Goal: Transaction & Acquisition: Subscribe to service/newsletter

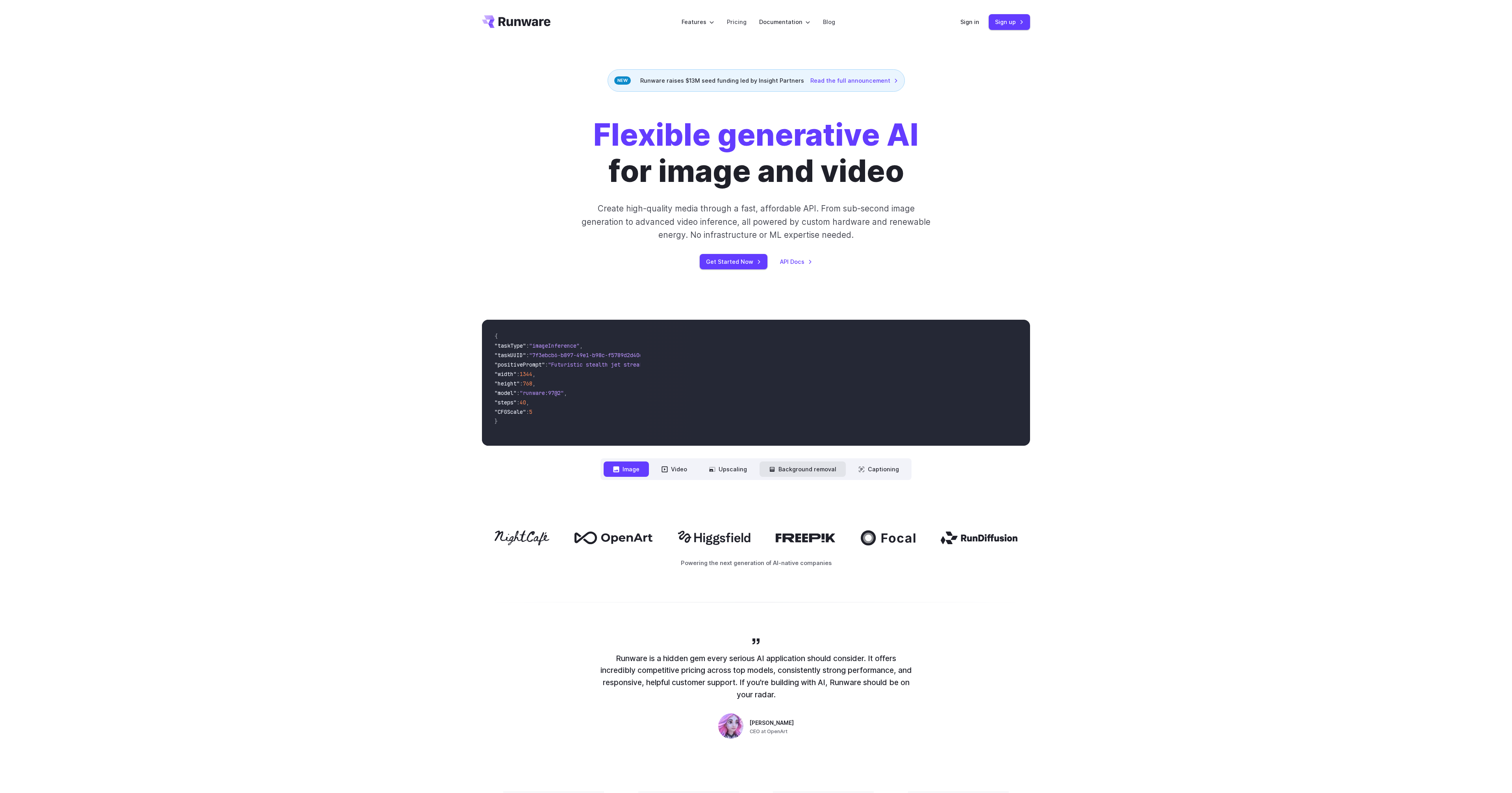
click at [808, 474] on button "Background removal" at bounding box center [802, 469] width 86 height 15
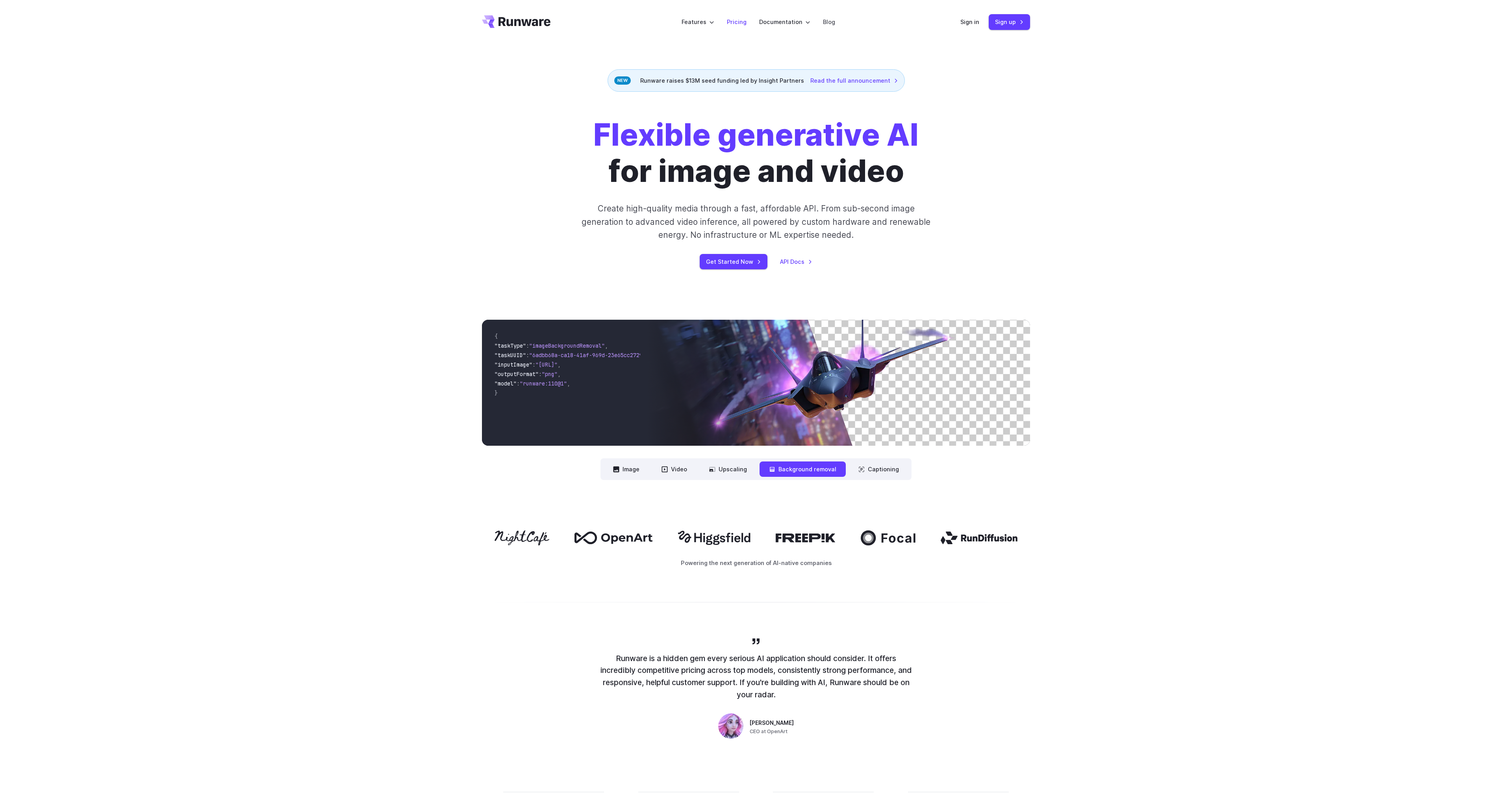
click at [740, 25] on link "Pricing" at bounding box center [737, 22] width 20 height 9
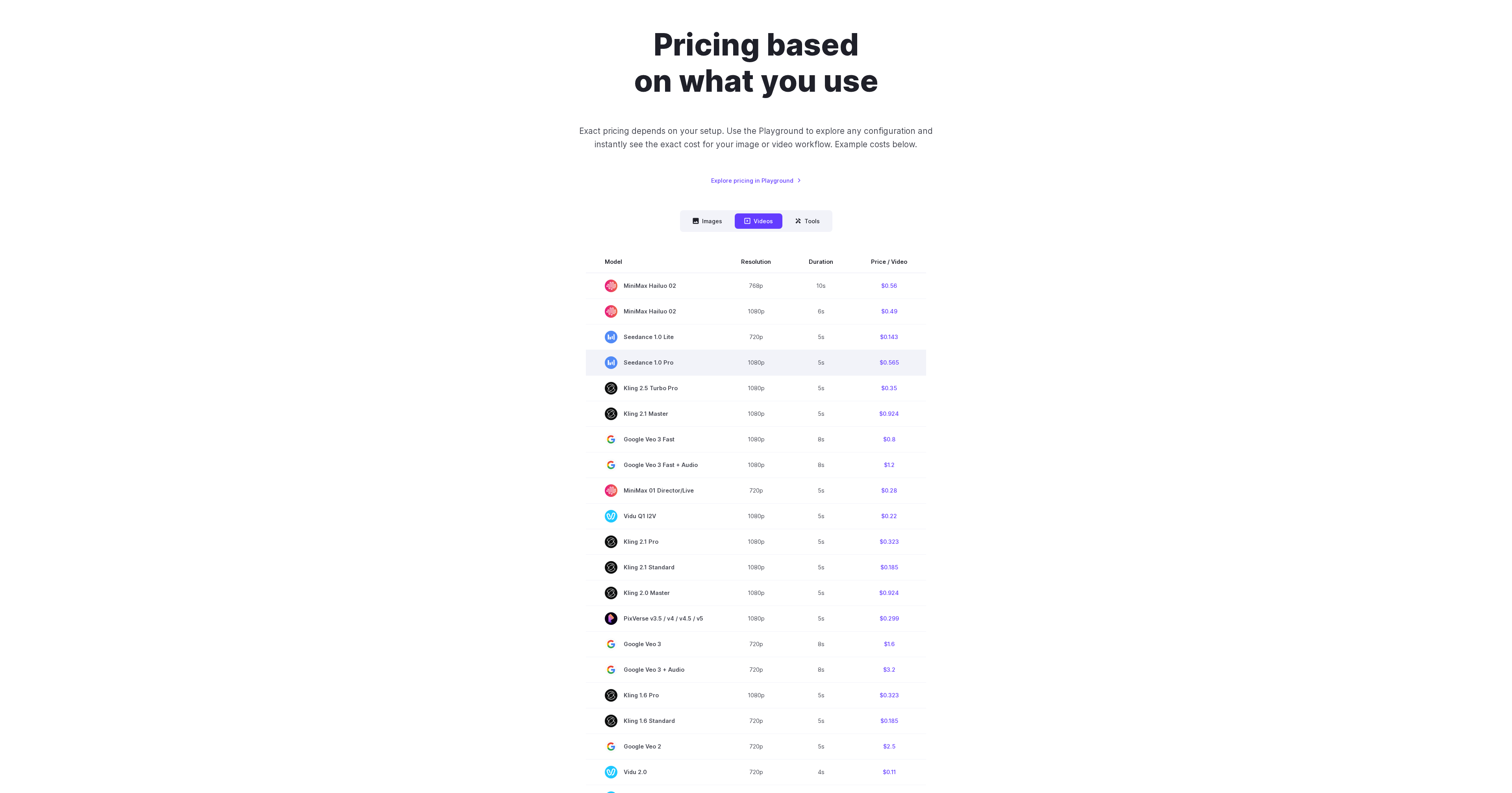
scroll to position [57, 0]
click at [713, 222] on button "Images" at bounding box center [707, 220] width 49 height 15
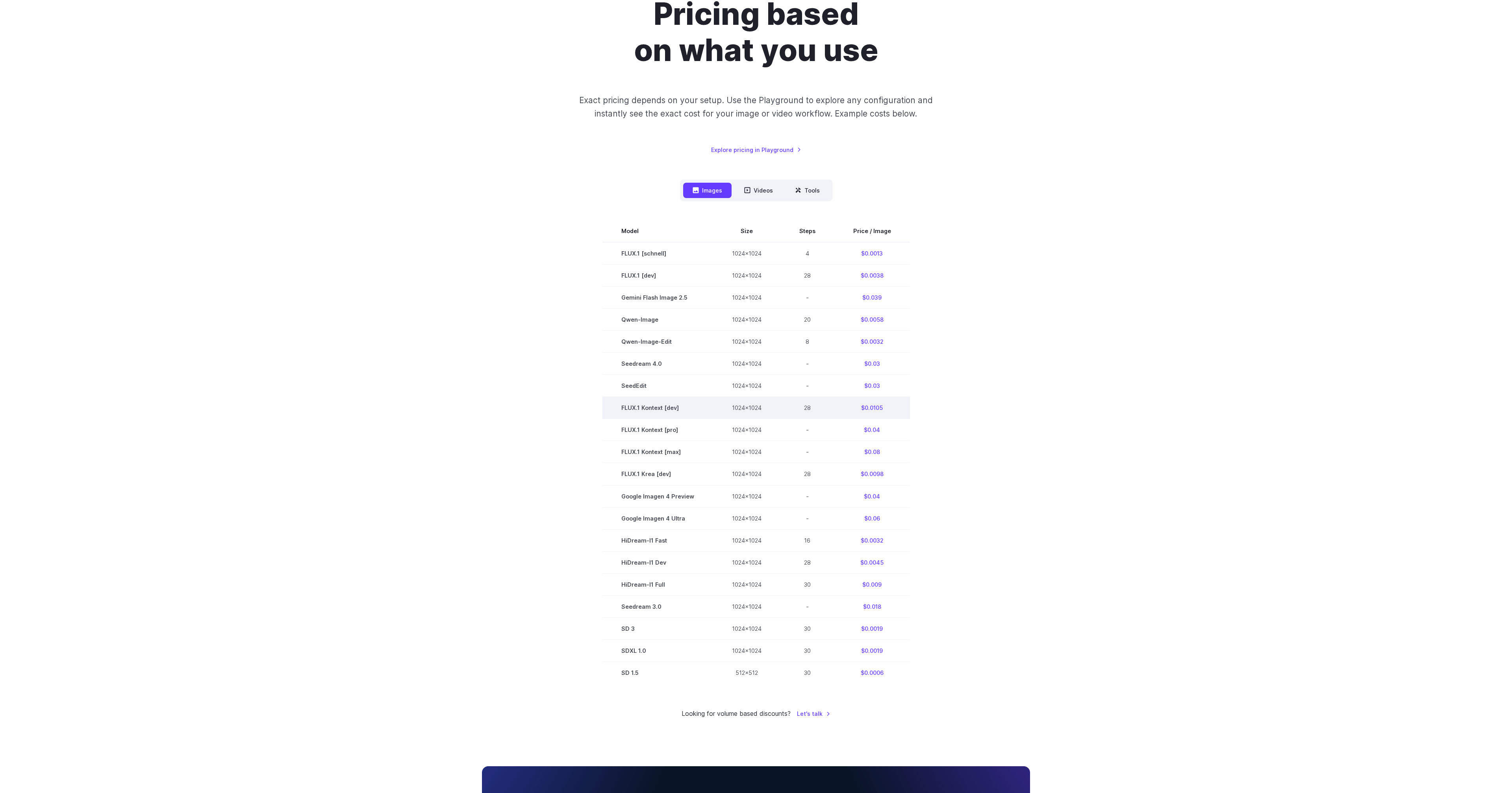
scroll to position [86, 0]
drag, startPoint x: 623, startPoint y: 366, endPoint x: 671, endPoint y: 389, distance: 53.2
click at [671, 389] on tbody "Model Size Steps Price / Image FLUX.1 [schnell] 1024x1024 4 $0.0013 FLUX.1 [dev…" at bounding box center [756, 451] width 308 height 464
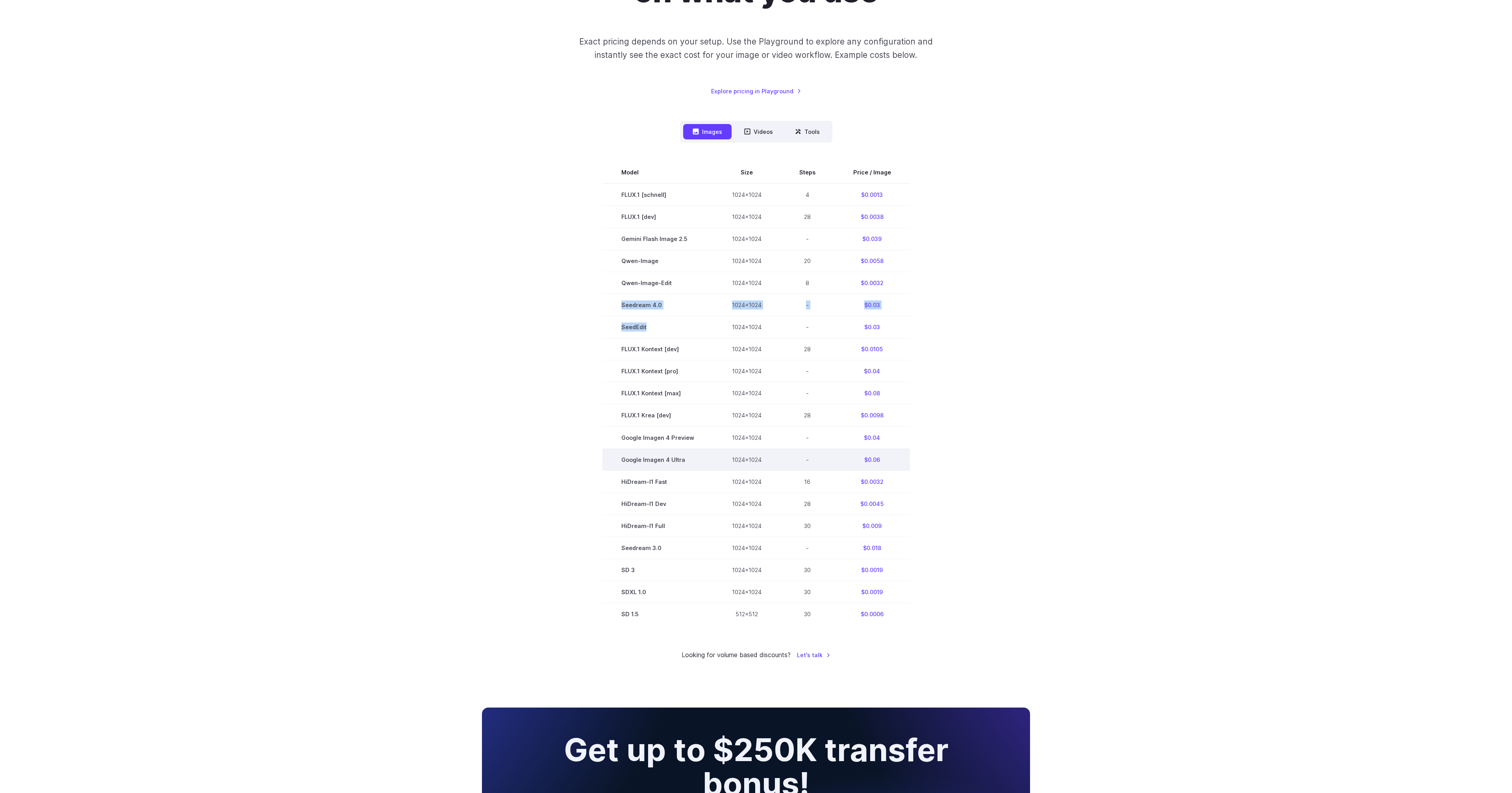
scroll to position [162, 0]
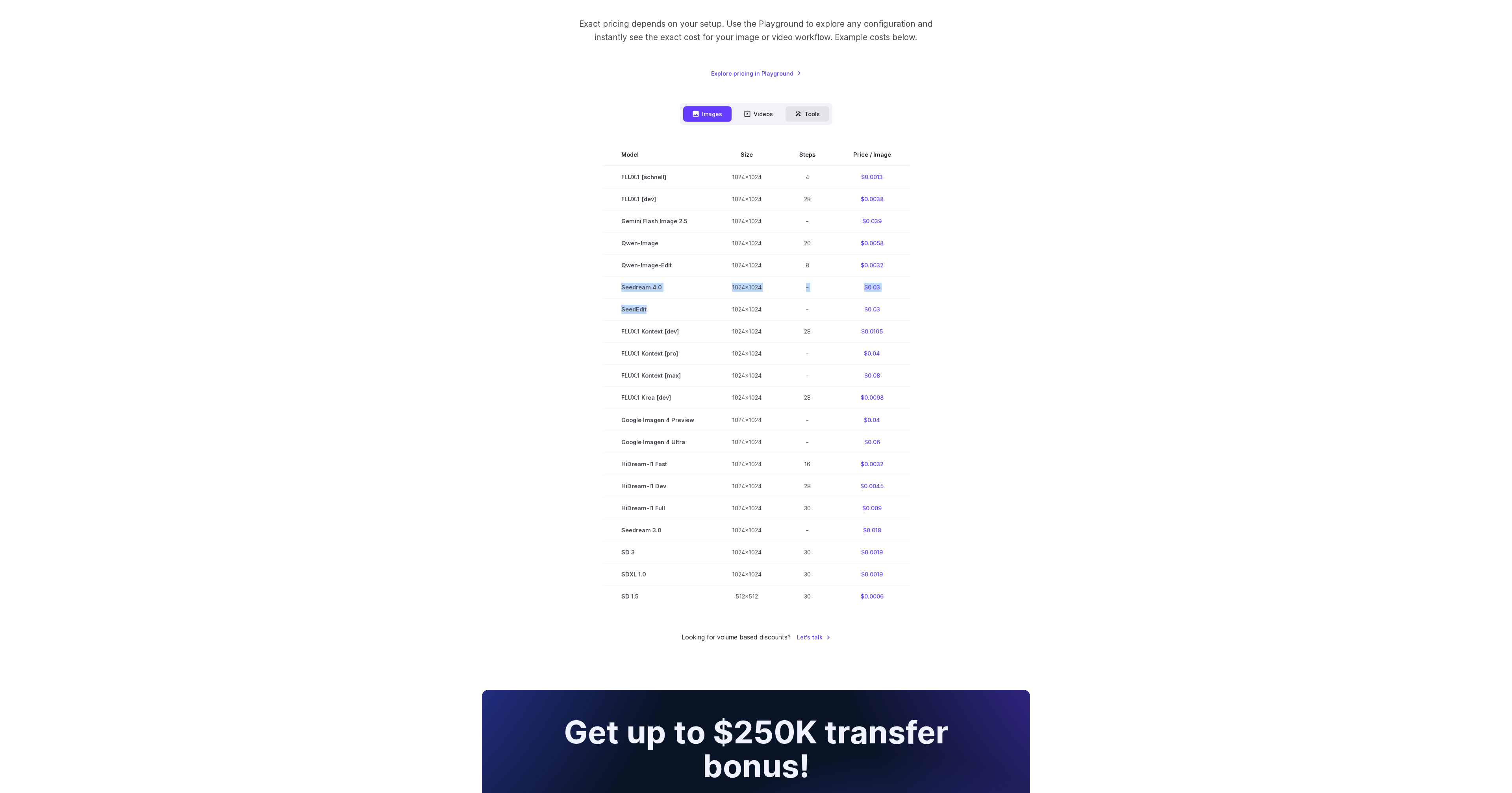
click at [812, 116] on button "Tools" at bounding box center [807, 114] width 43 height 15
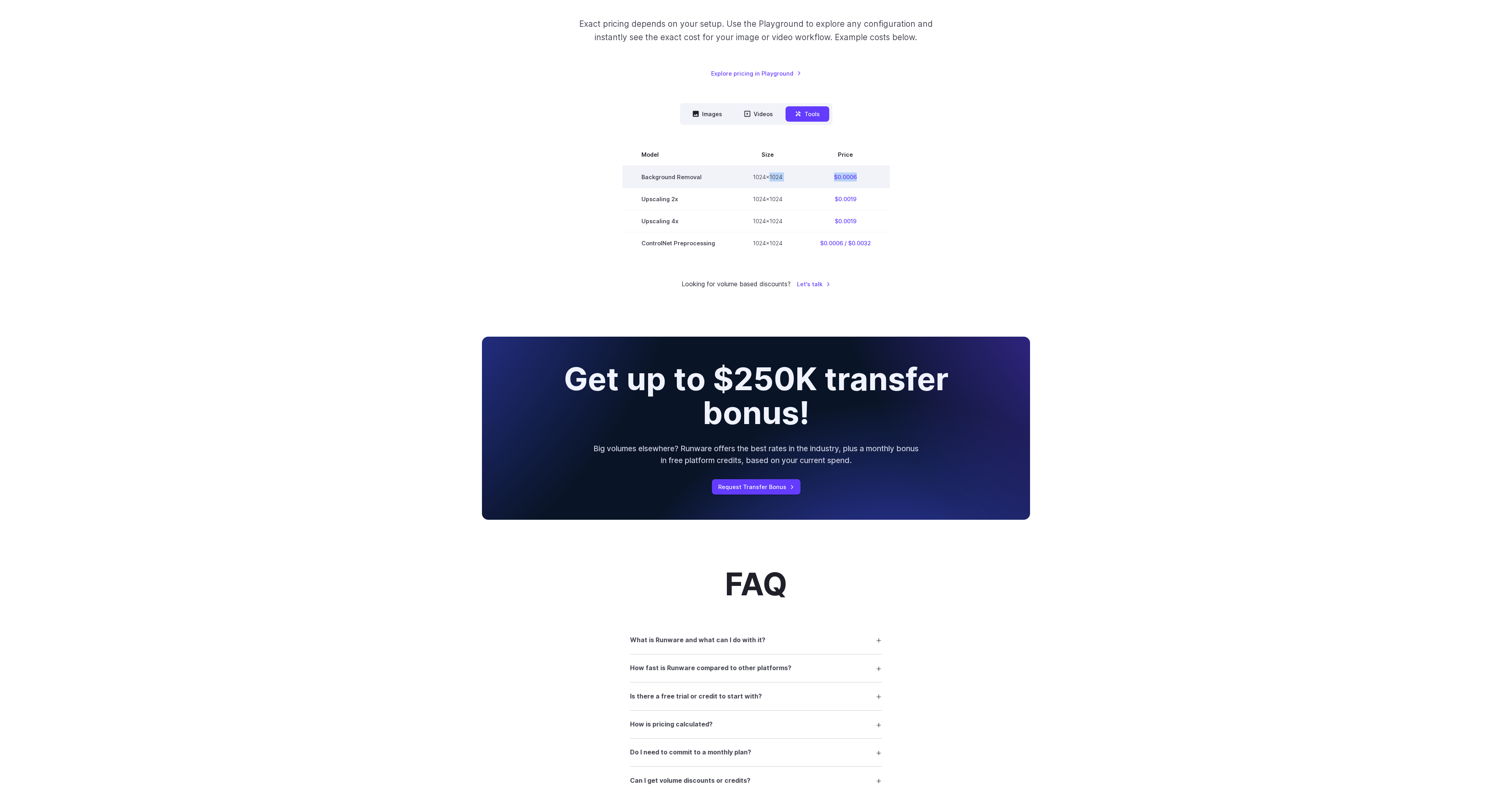
drag, startPoint x: 856, startPoint y: 178, endPoint x: 769, endPoint y: 177, distance: 87.0
click at [769, 177] on tr "Background Removal 1024x1024 $0.0006" at bounding box center [756, 177] width 267 height 22
click at [382, 316] on div "Pricing based on what you use Exact pricing depends on your setup. Use the Play…" at bounding box center [756, 104] width 1512 height 446
click at [706, 113] on button "Images" at bounding box center [707, 114] width 49 height 15
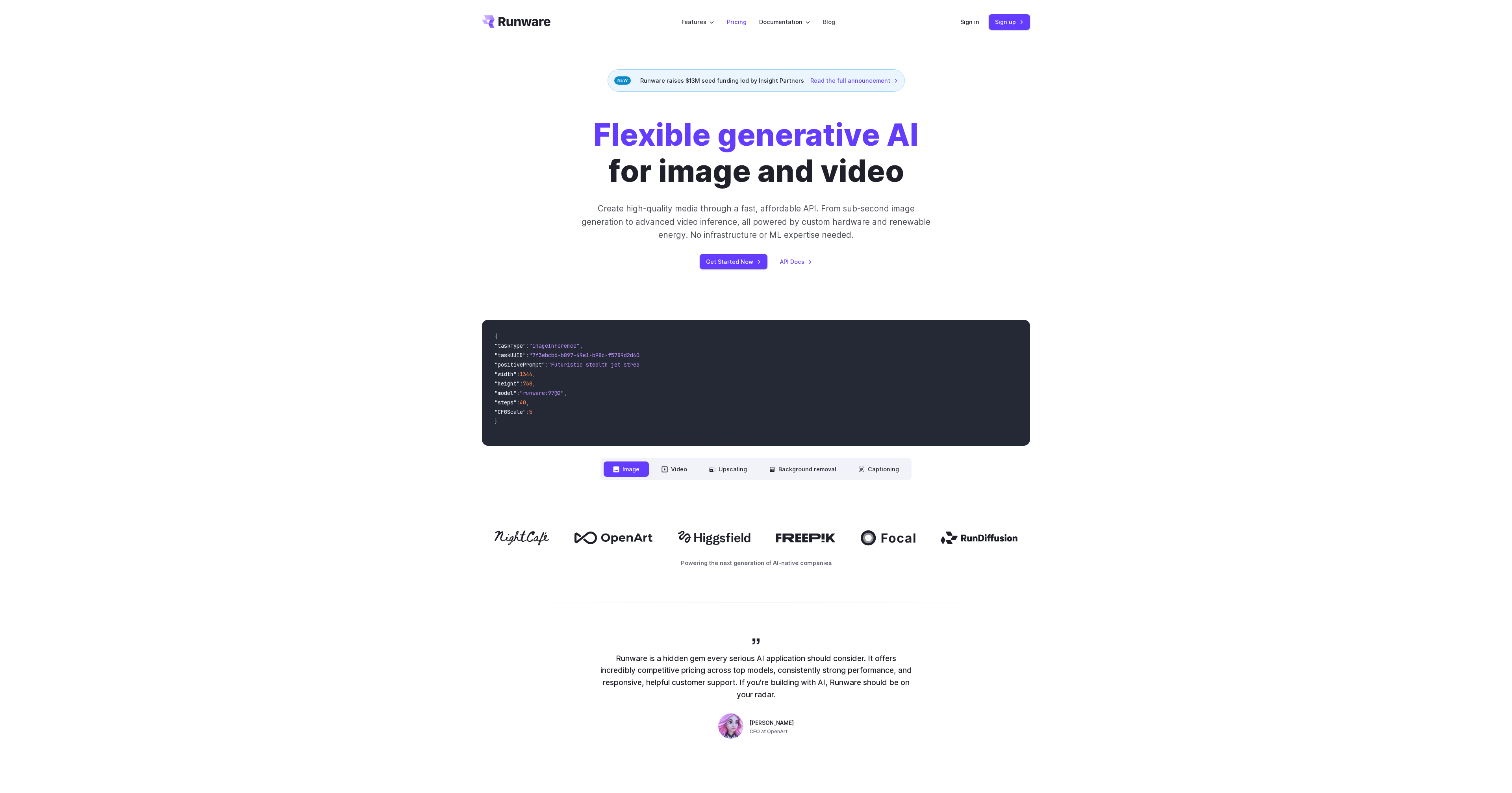
click at [741, 25] on link "Pricing" at bounding box center [737, 22] width 20 height 9
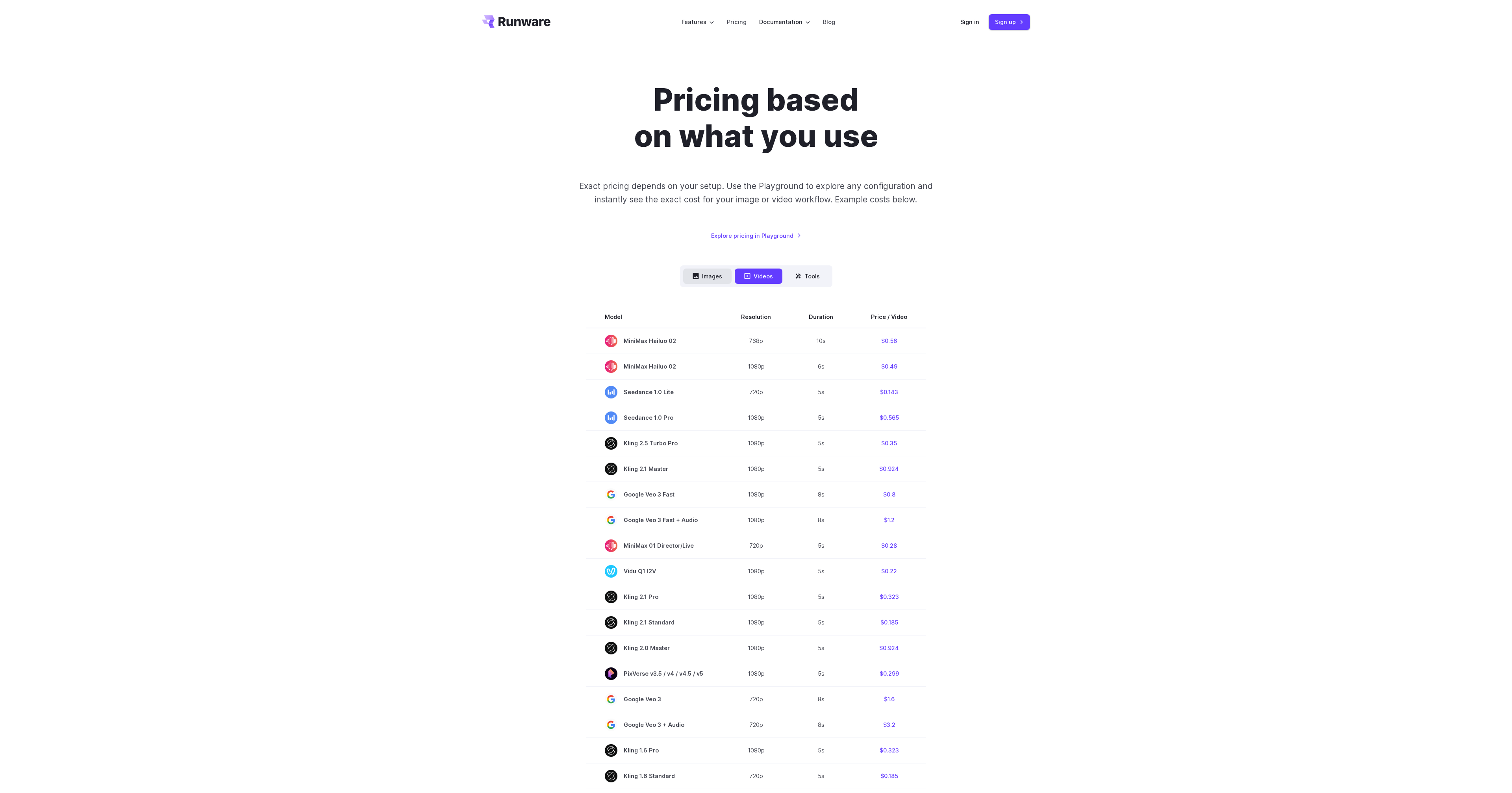
click at [720, 281] on button "Images" at bounding box center [707, 276] width 49 height 15
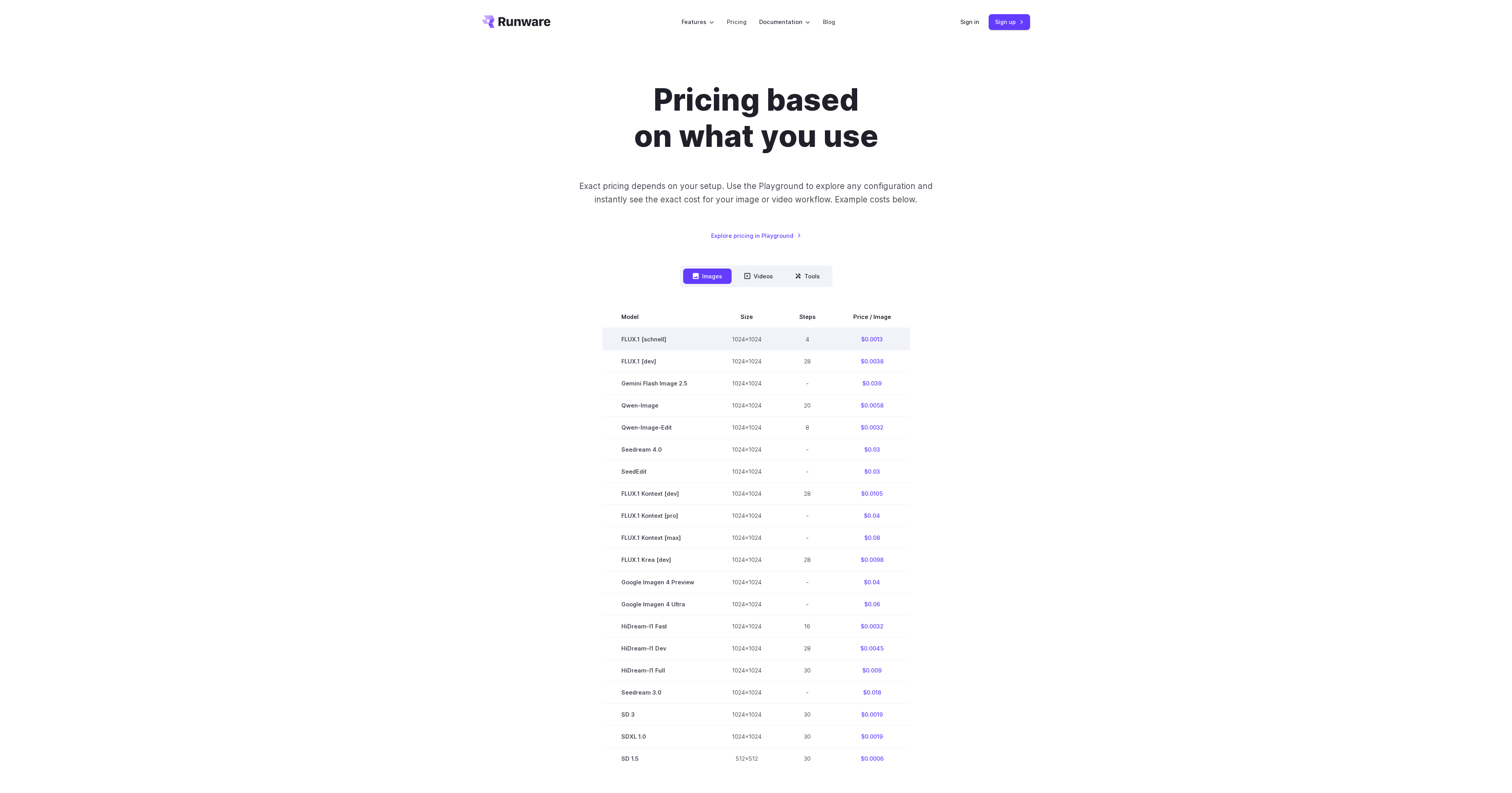
click at [639, 338] on td "FLUX.1 [schnell]" at bounding box center [657, 339] width 111 height 22
copy tr "FLUX.1 [schnell]"
click at [750, 234] on link "Explore pricing in Playground" at bounding box center [757, 235] width 90 height 9
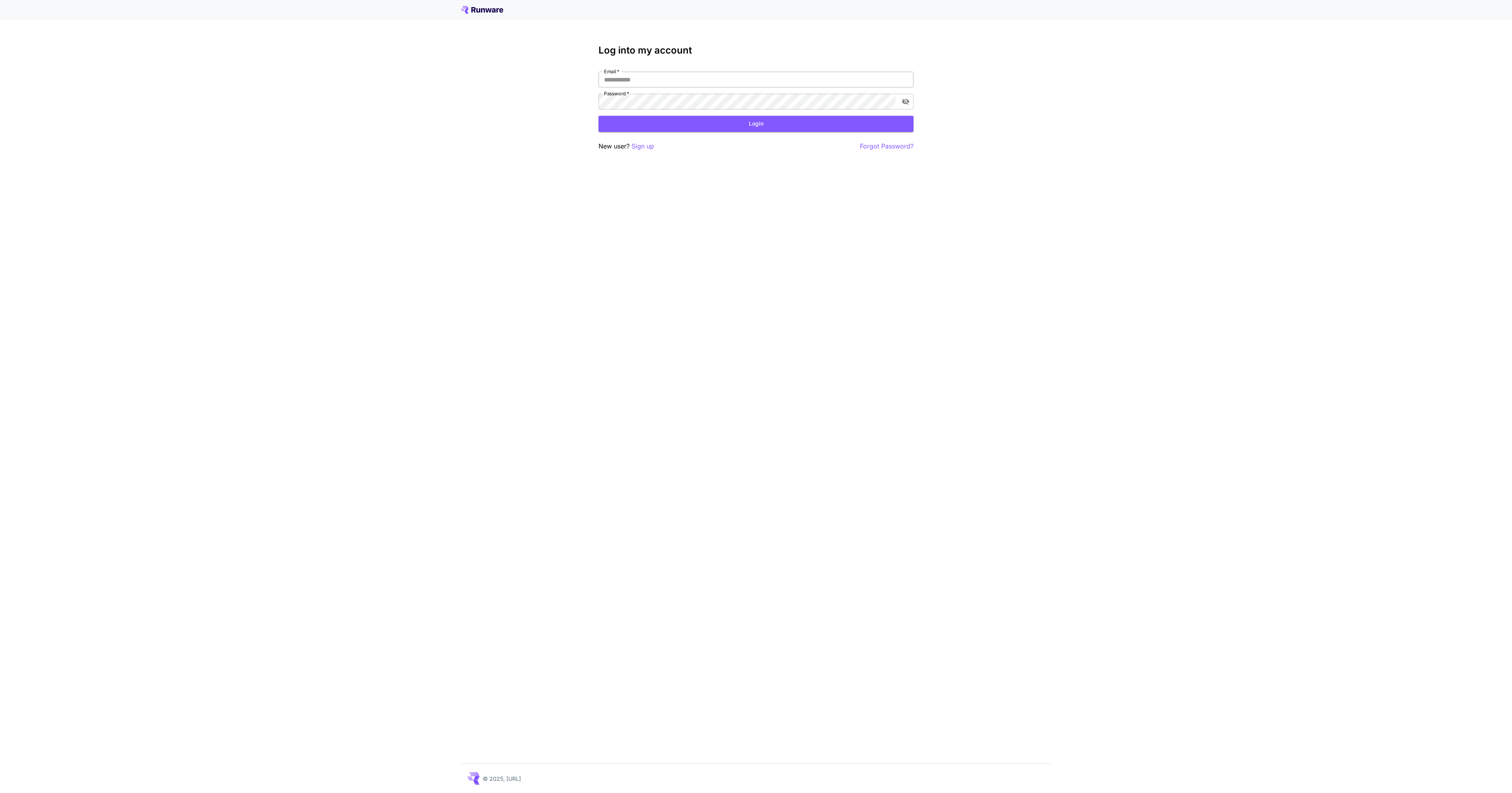
click at [661, 76] on input "Email   *" at bounding box center [756, 79] width 315 height 16
click at [647, 147] on p "Sign up" at bounding box center [643, 146] width 22 height 10
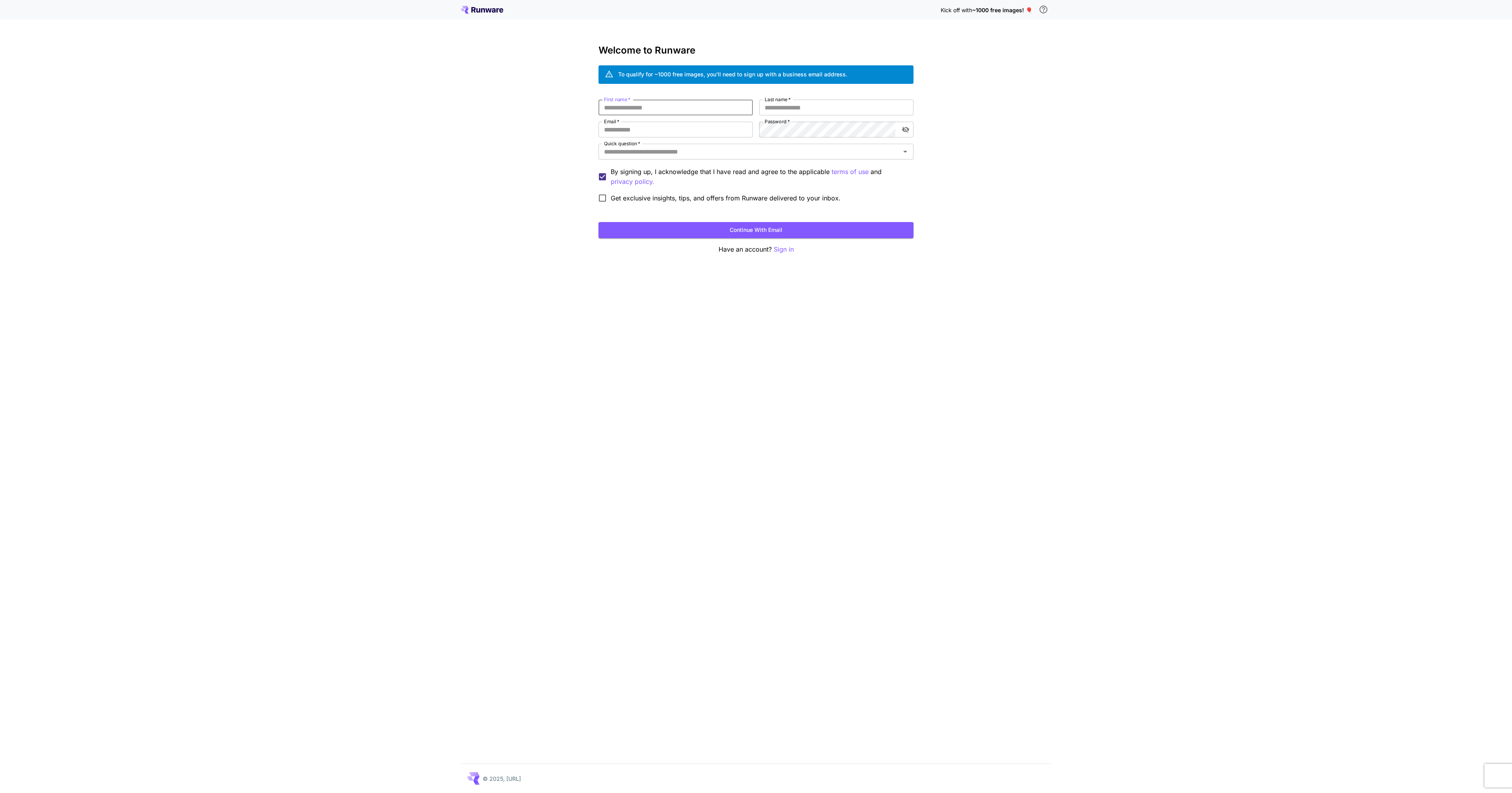
click at [667, 109] on input "First name   *" at bounding box center [676, 107] width 154 height 16
click at [224, 96] on div "Kick off with ~1000 free images! 🎈 Welcome to Runware To qualify for ~1000 free…" at bounding box center [756, 396] width 1512 height 793
